Goal: Transaction & Acquisition: Purchase product/service

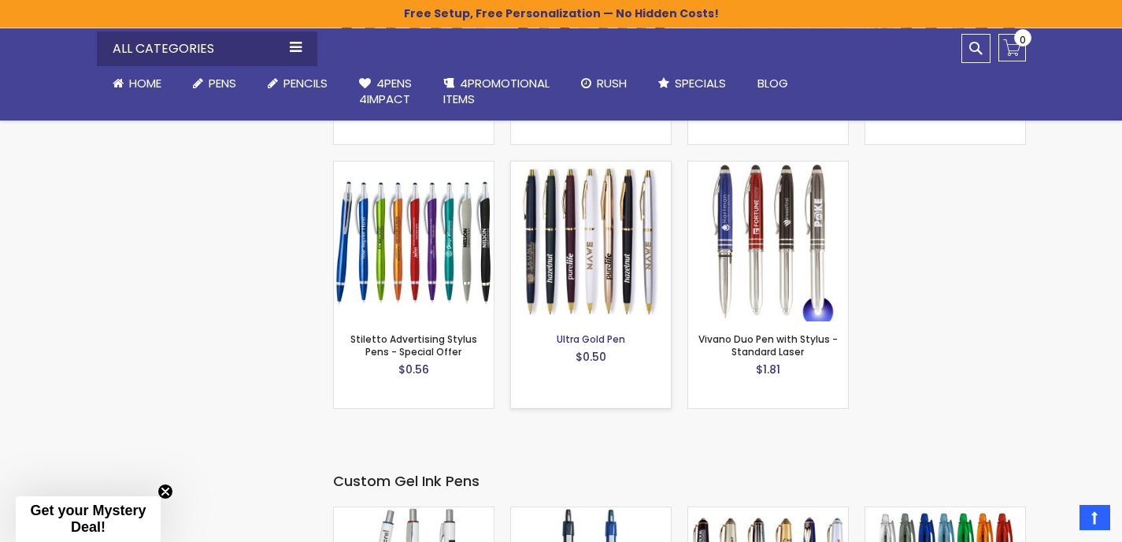
scroll to position [2108, 0]
click at [579, 287] on img at bounding box center [591, 242] width 160 height 160
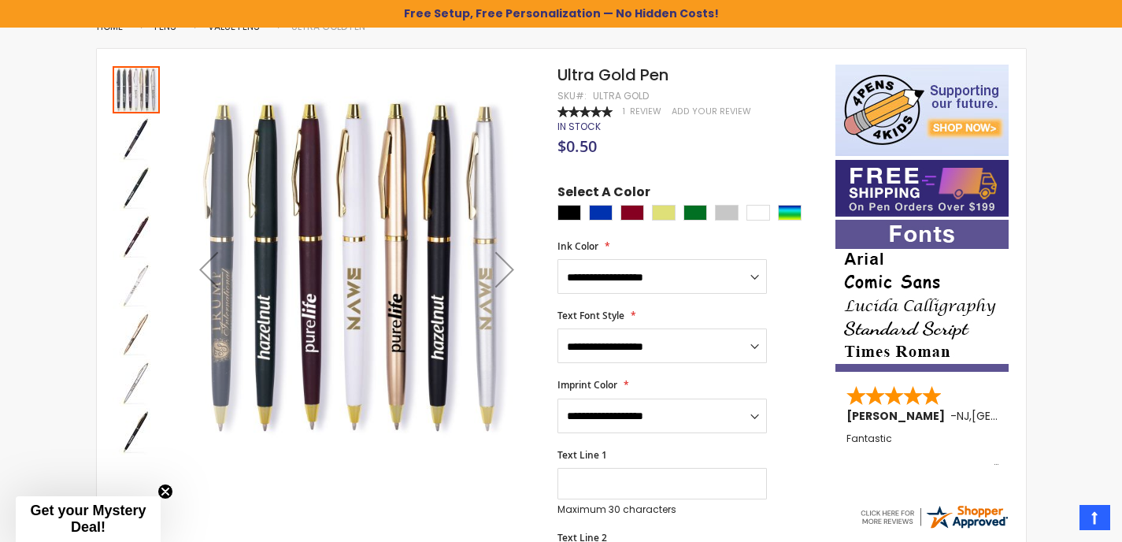
scroll to position [227, 0]
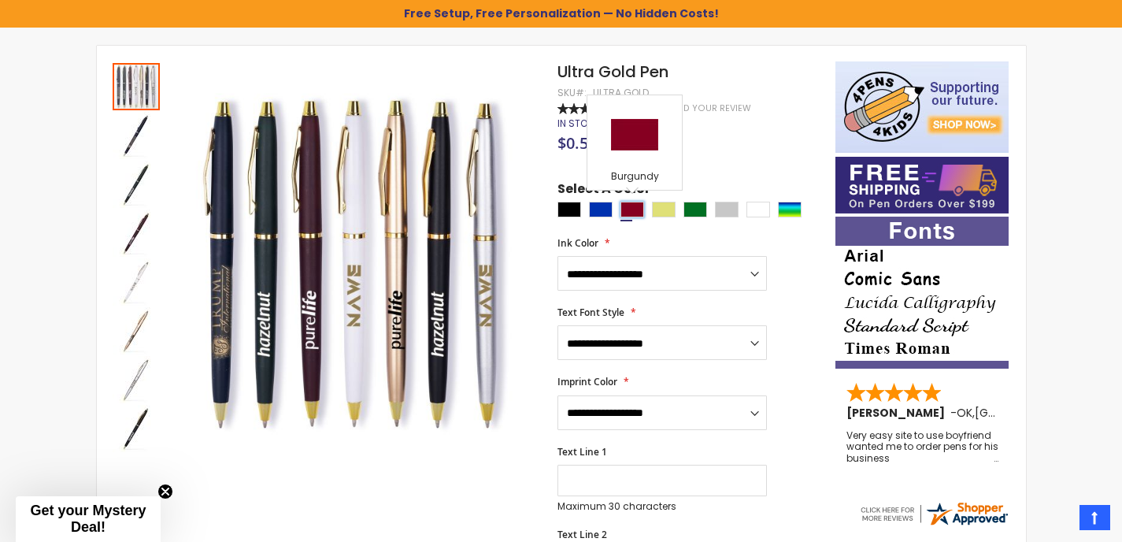
click at [628, 210] on div "Burgundy" at bounding box center [633, 210] width 24 height 16
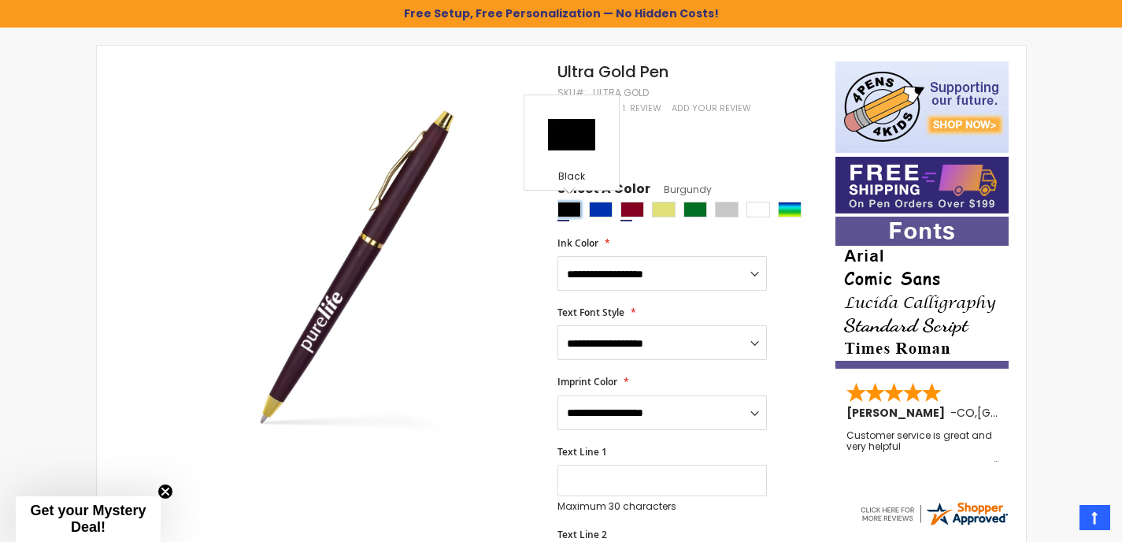
click at [577, 204] on div "Black" at bounding box center [570, 210] width 24 height 16
type input "****"
